Goal: Communication & Community: Ask a question

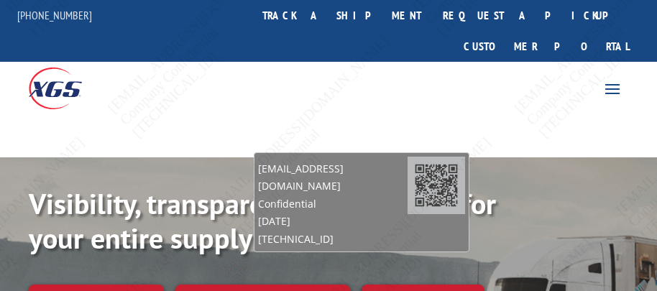
drag, startPoint x: 556, startPoint y: 260, endPoint x: 369, endPoint y: 204, distance: 195.1
click at [369, 213] on span "[DATE]" at bounding box center [332, 221] width 149 height 17
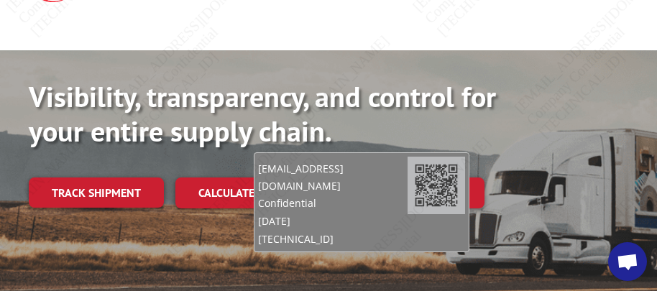
scroll to position [144, 0]
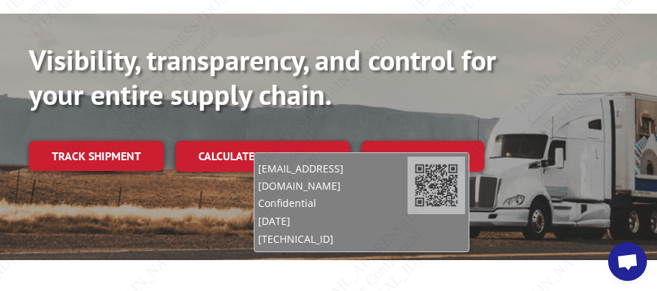
click at [622, 255] on span "Open chat" at bounding box center [627, 263] width 23 height 19
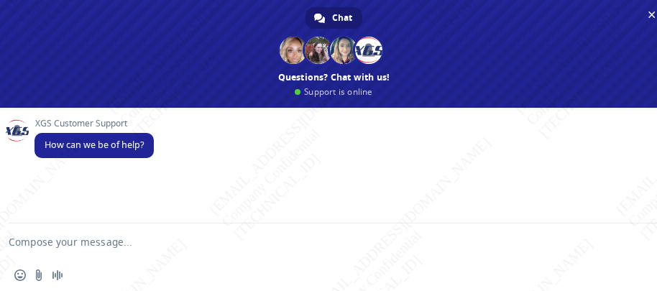
click at [237, 170] on div "XGS Customer Support How can we be of help?" at bounding box center [347, 146] width 627 height 55
click at [107, 247] on textarea "Compose your message..." at bounding box center [317, 242] width 616 height 36
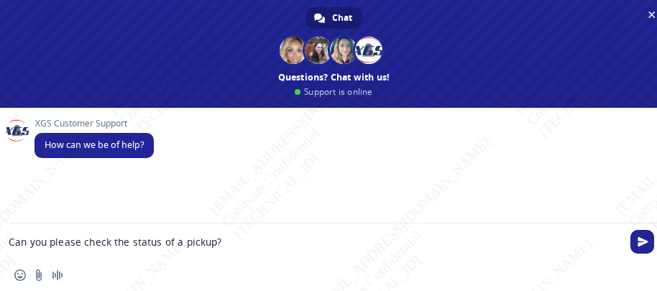
paste textarea "BG997922425"
type textarea "Can you please check the status of a pickup? BG997922425"
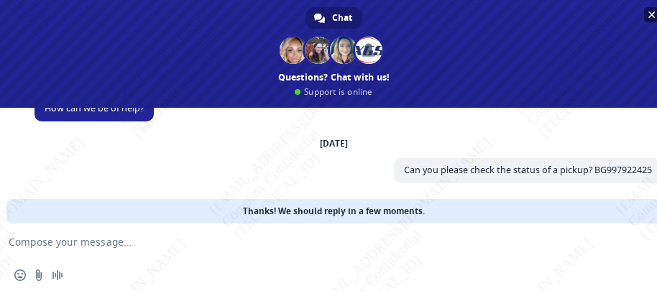
scroll to position [37, 0]
click at [191, 159] on div "[DATE] Can you please check the status of a pickup? BG997922425 A few seconds a…" at bounding box center [347, 168] width 627 height 62
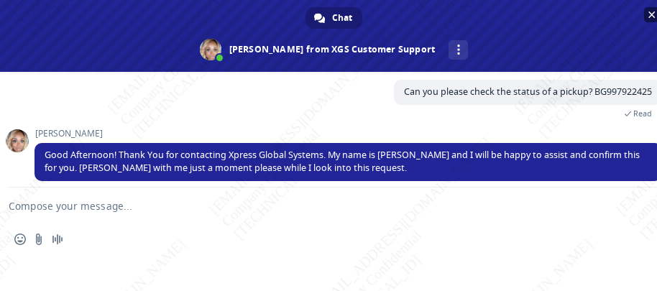
scroll to position [52, 0]
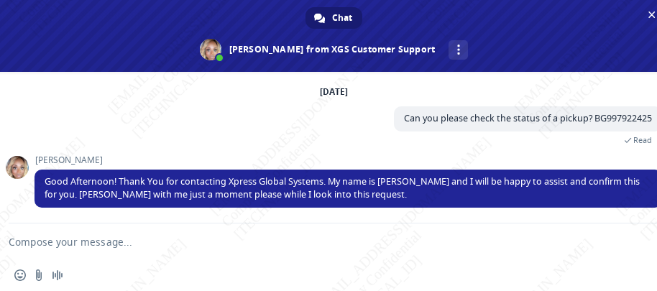
click at [216, 239] on textarea "Compose your message..." at bounding box center [317, 242] width 616 height 36
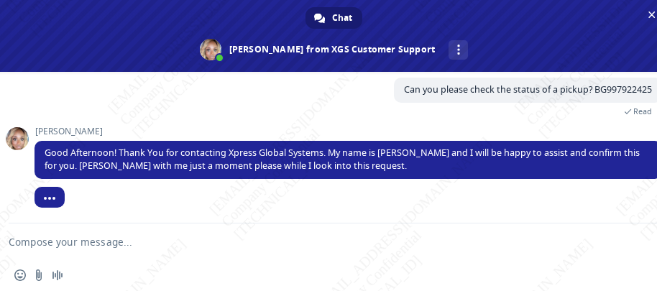
click at [286, 271] on div "Insert an emoji Send a file Audio message" at bounding box center [334, 275] width 668 height 32
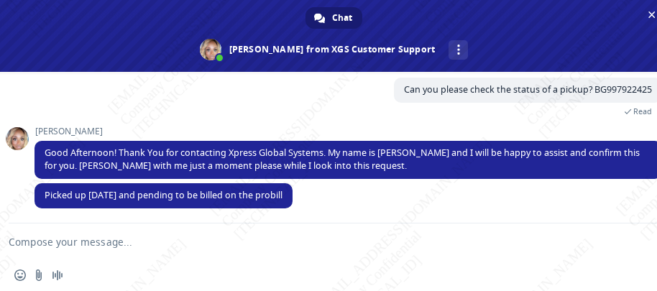
scroll to position [82, 0]
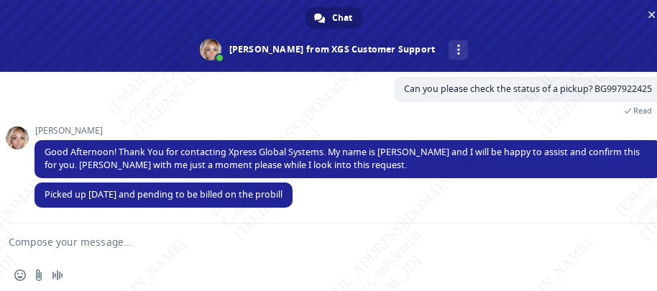
click at [124, 236] on textarea "Compose your message..." at bounding box center [317, 242] width 616 height 36
type textarea "no PRO number yet?"
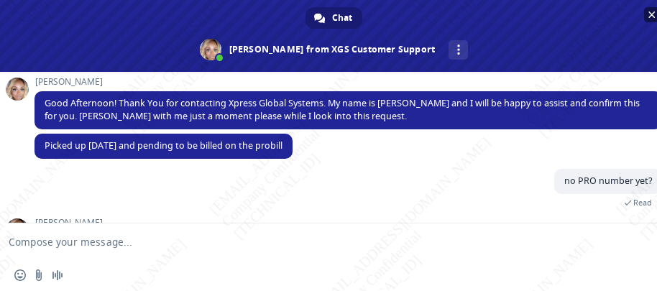
scroll to position [167, 0]
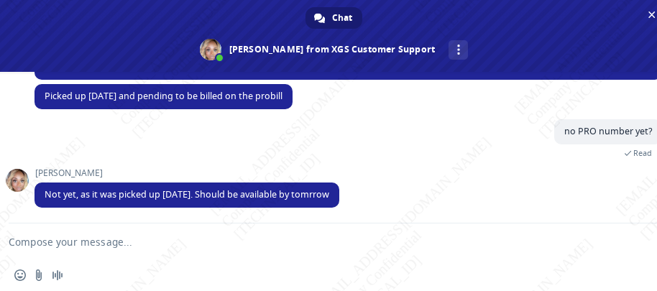
click at [140, 236] on textarea "Compose your message..." at bounding box center [317, 242] width 616 height 36
type textarea "Got it. Thank you!"
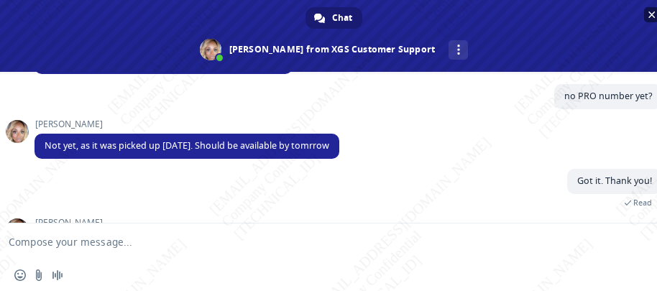
scroll to position [308, 0]
